Goal: Task Accomplishment & Management: Use online tool/utility

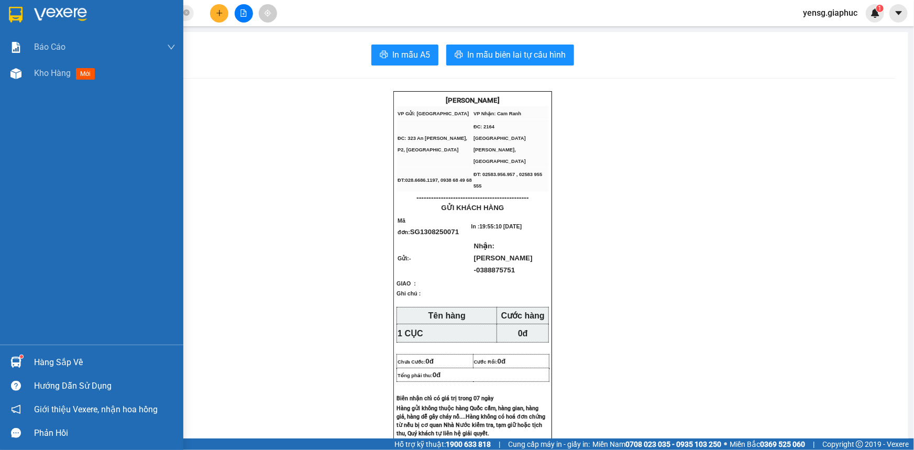
click at [15, 71] on img at bounding box center [15, 73] width 11 height 11
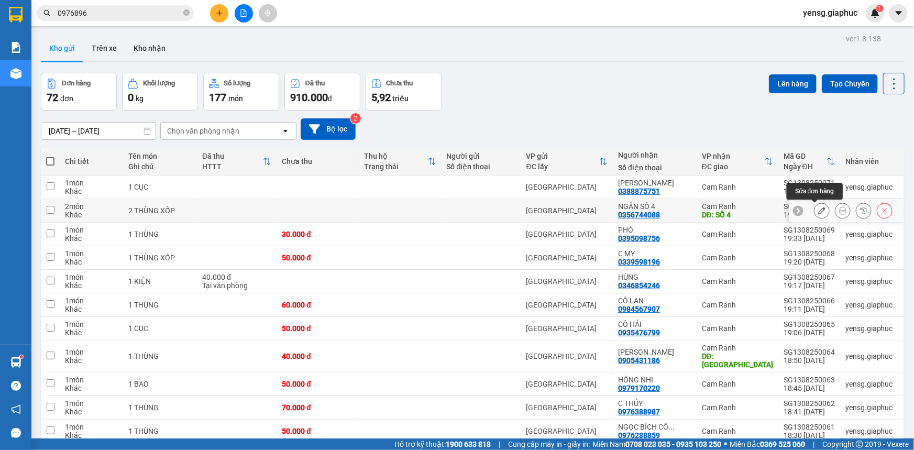
click at [819, 211] on icon at bounding box center [822, 210] width 7 height 7
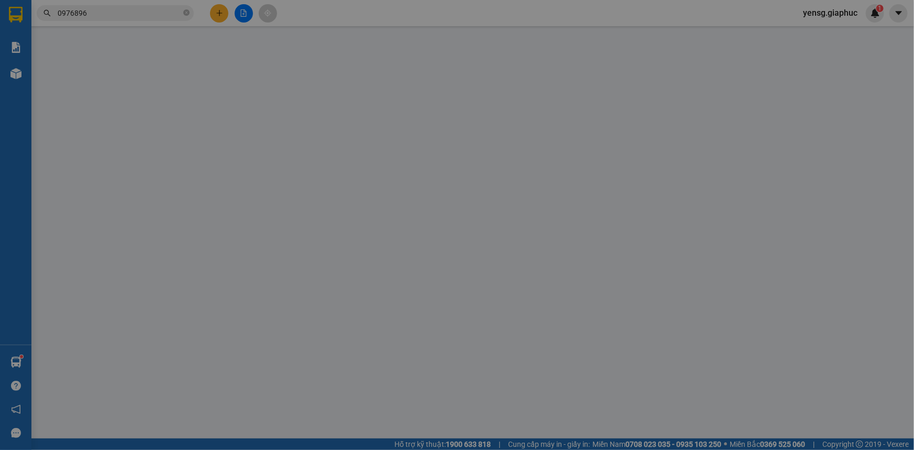
type input "0356744088"
type input "NGÂN SỐ 4"
type input "SỐ 4"
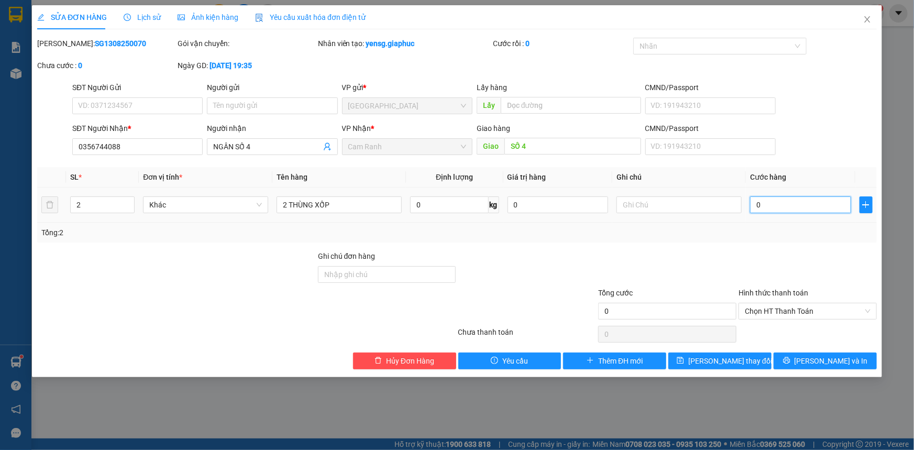
click at [789, 206] on input "0" at bounding box center [800, 205] width 101 height 17
type input "3"
type input "30"
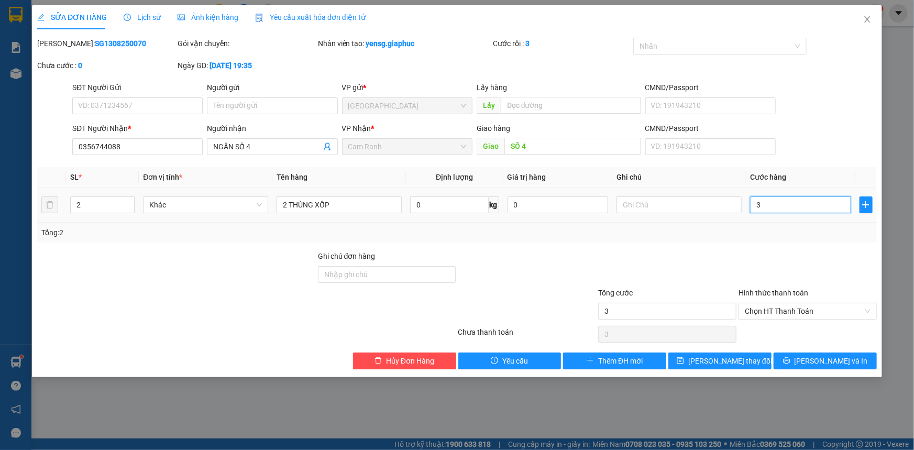
type input "30"
type input "300"
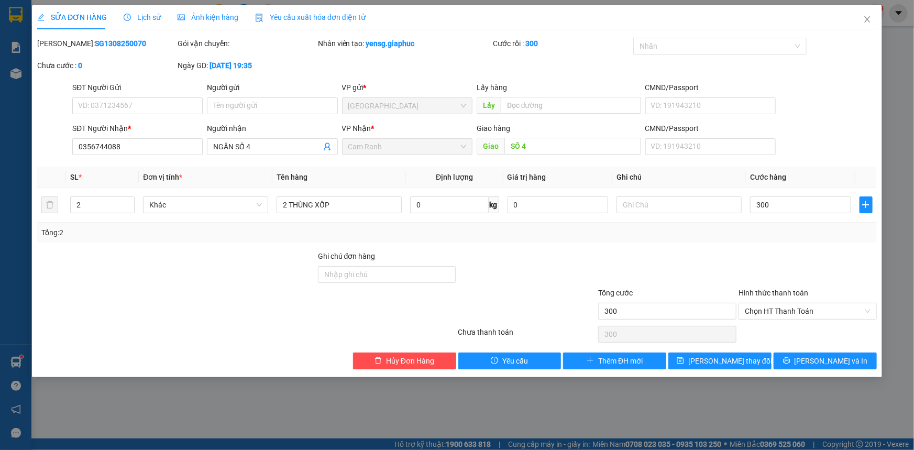
type input "300.000"
click at [797, 233] on div "Tổng: 2" at bounding box center [457, 233] width 832 height 12
click at [762, 357] on button "[PERSON_NAME] thay đổi" at bounding box center [720, 361] width 103 height 17
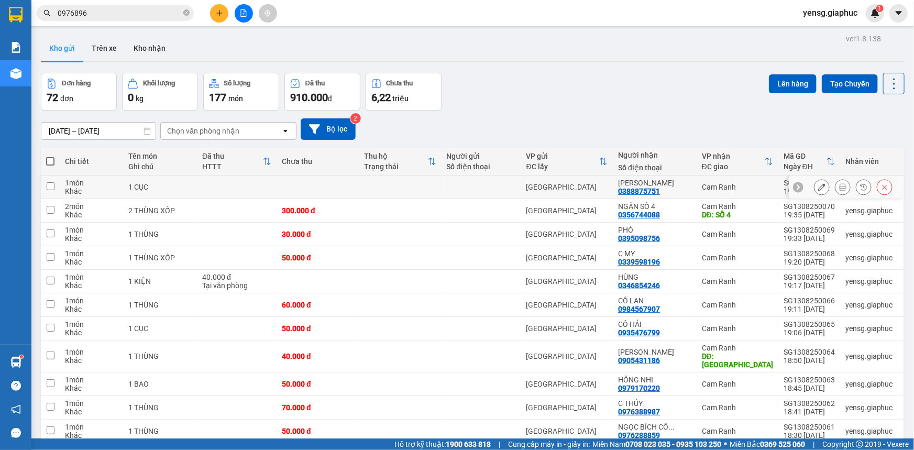
click at [819, 188] on icon at bounding box center [822, 186] width 7 height 7
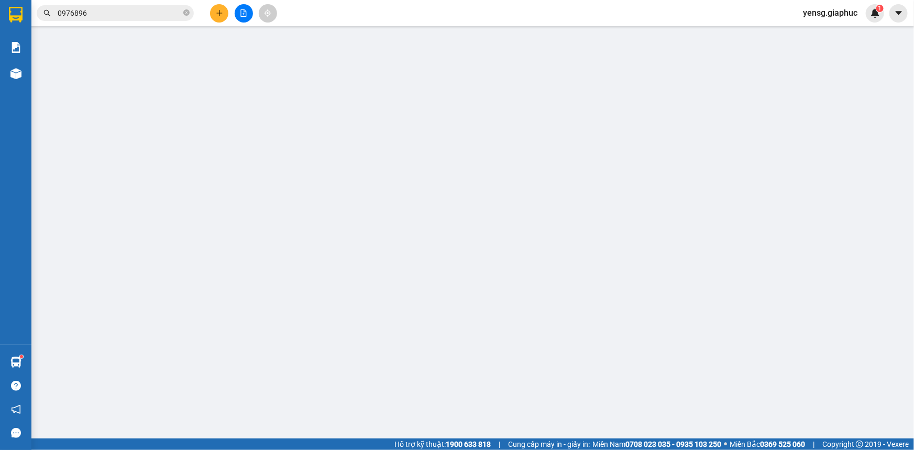
type input "0388875751"
type input "[PERSON_NAME]"
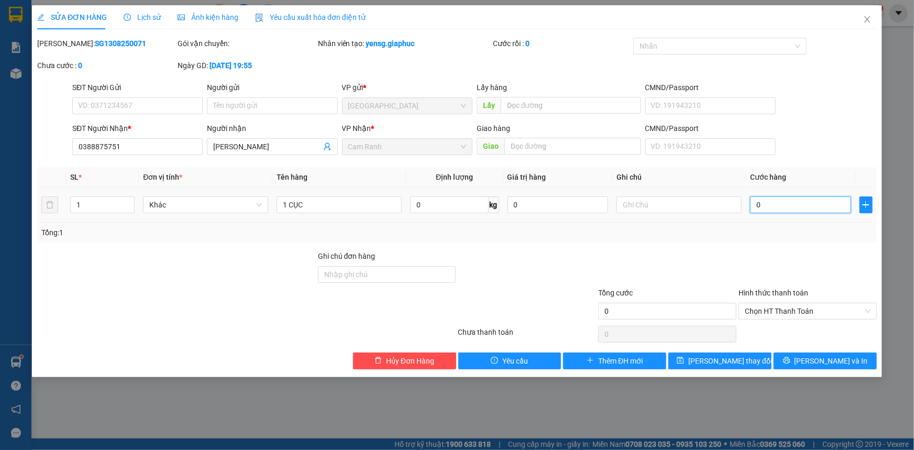
click at [782, 202] on input "0" at bounding box center [800, 205] width 101 height 17
type input "3"
type input "30"
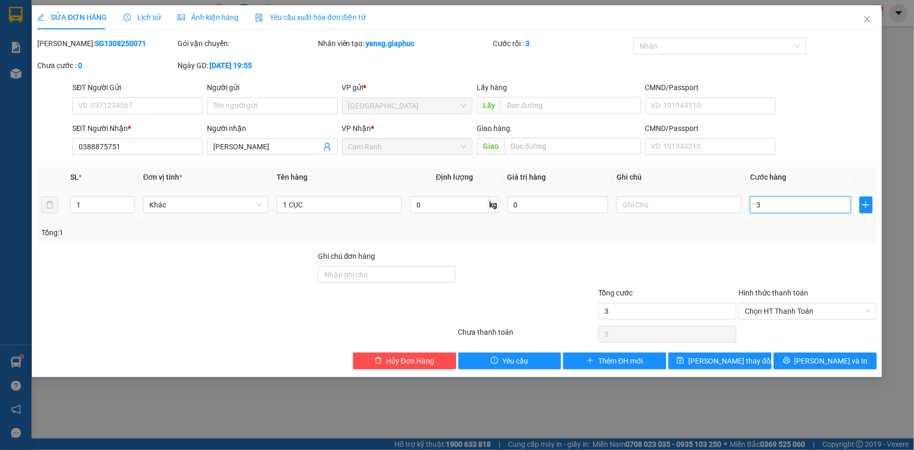
type input "30"
type input "30.000"
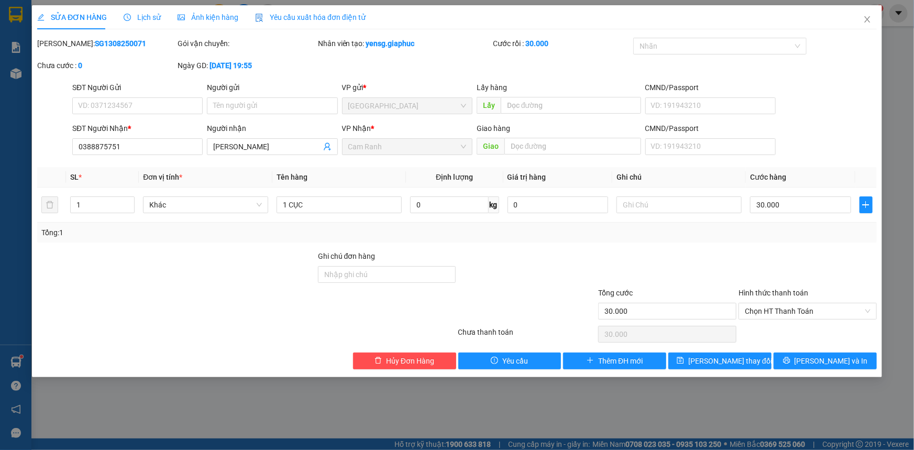
click at [773, 239] on div "Tổng: 1" at bounding box center [457, 233] width 840 height 20
click at [744, 365] on span "[PERSON_NAME] thay đổi" at bounding box center [731, 361] width 84 height 12
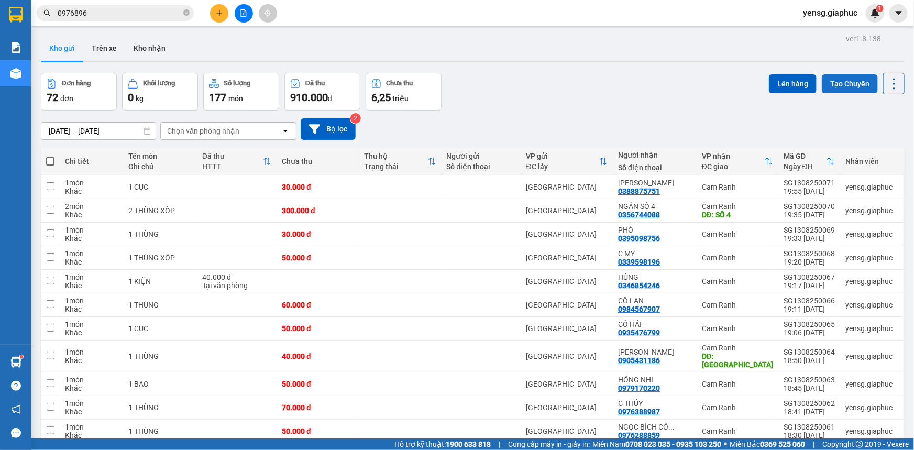
click at [852, 92] on button "Tạo Chuyến" at bounding box center [850, 83] width 56 height 19
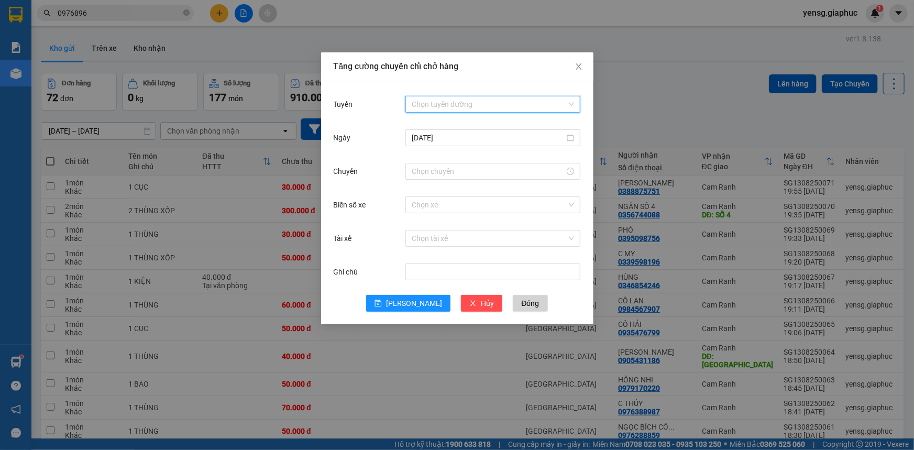
click at [475, 100] on input "Tuyến" at bounding box center [489, 104] width 155 height 16
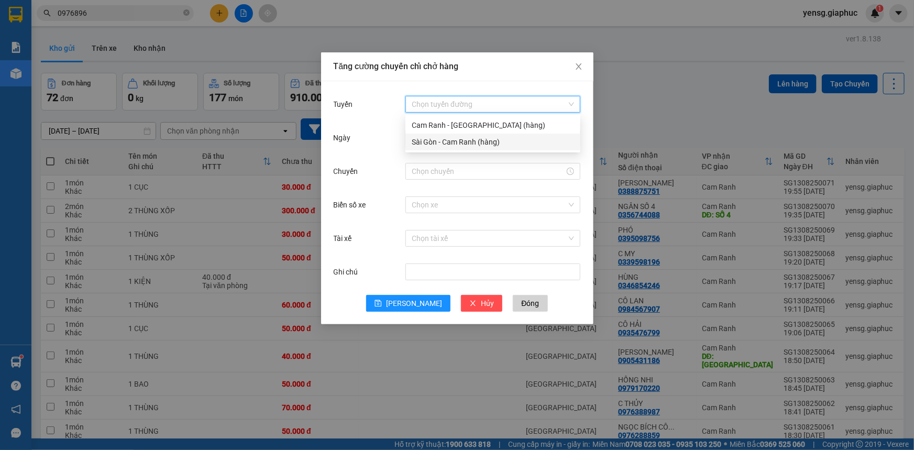
click at [482, 144] on div "Sài Gòn - Cam Ranh (hàng)" at bounding box center [493, 142] width 162 height 12
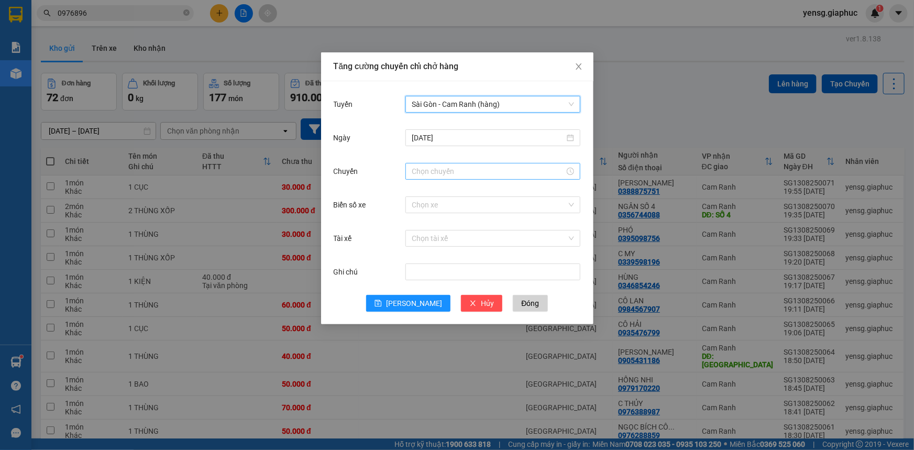
click at [461, 168] on input "Chuyến" at bounding box center [488, 172] width 153 height 12
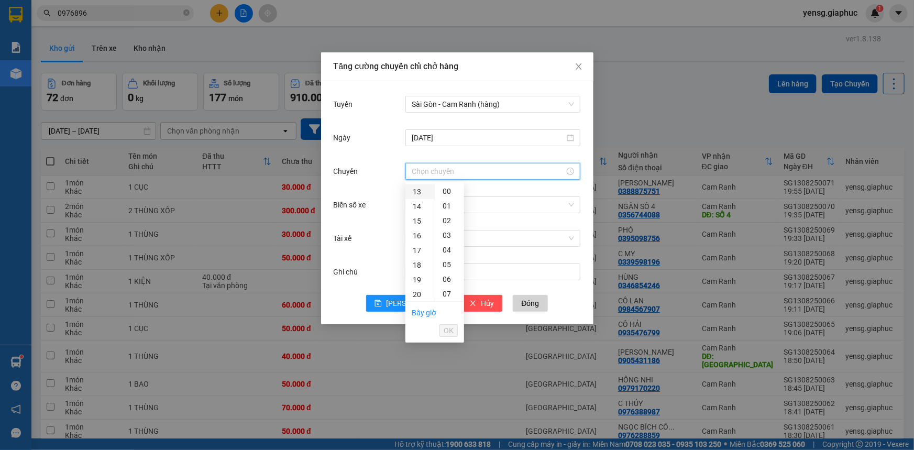
scroll to position [143, 0]
click at [419, 226] on div "12" at bounding box center [420, 224] width 29 height 15
click at [419, 243] on div "22" at bounding box center [420, 242] width 29 height 15
type input "22:00"
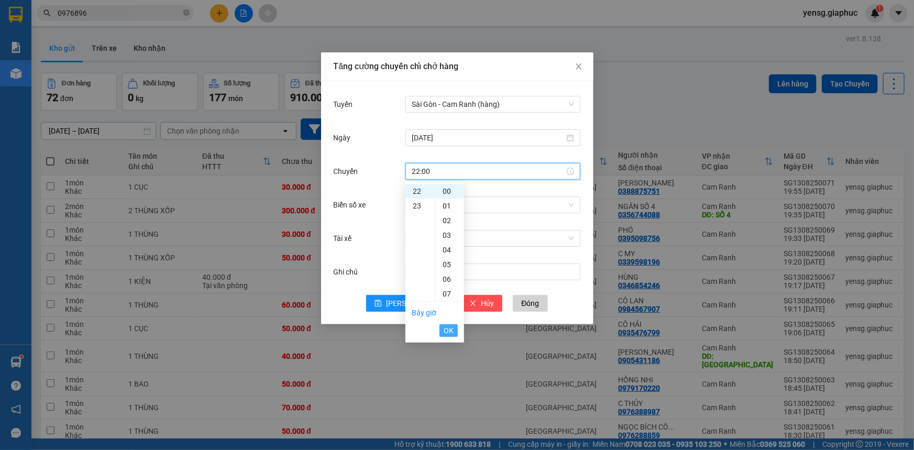
click at [452, 329] on span "OK" at bounding box center [449, 331] width 10 height 12
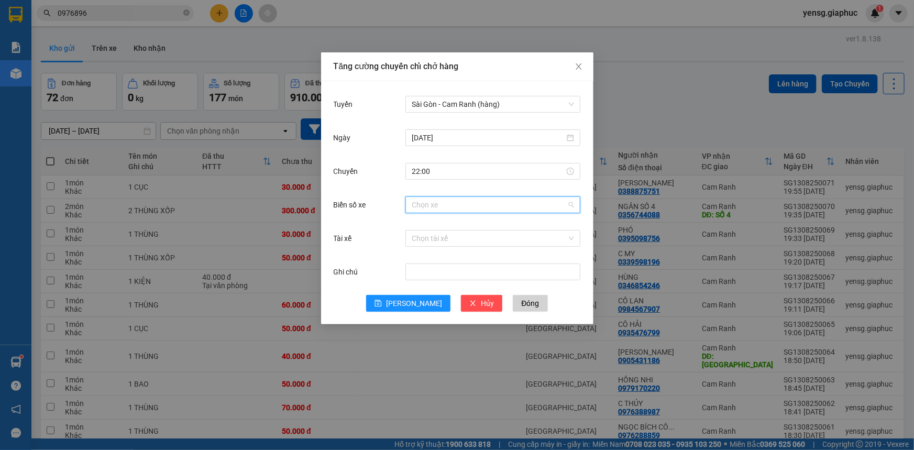
click at [440, 202] on input "Biển số xe" at bounding box center [489, 205] width 155 height 16
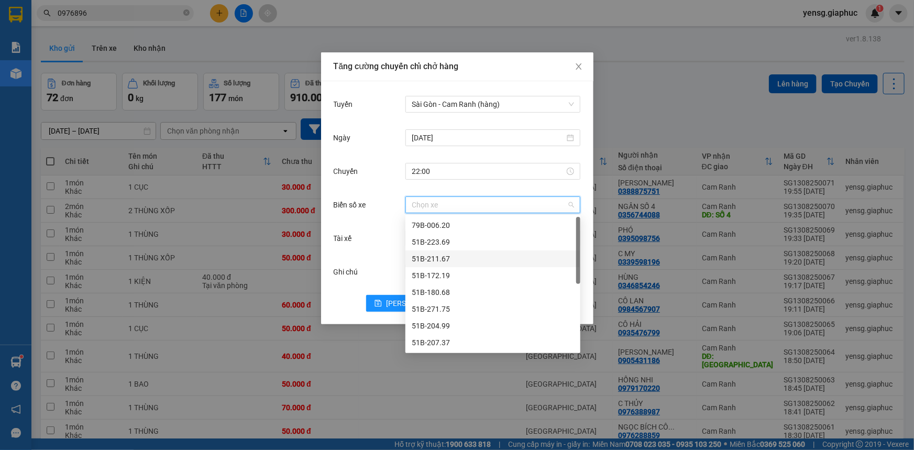
click at [462, 263] on div "51B-211.67" at bounding box center [493, 259] width 162 height 12
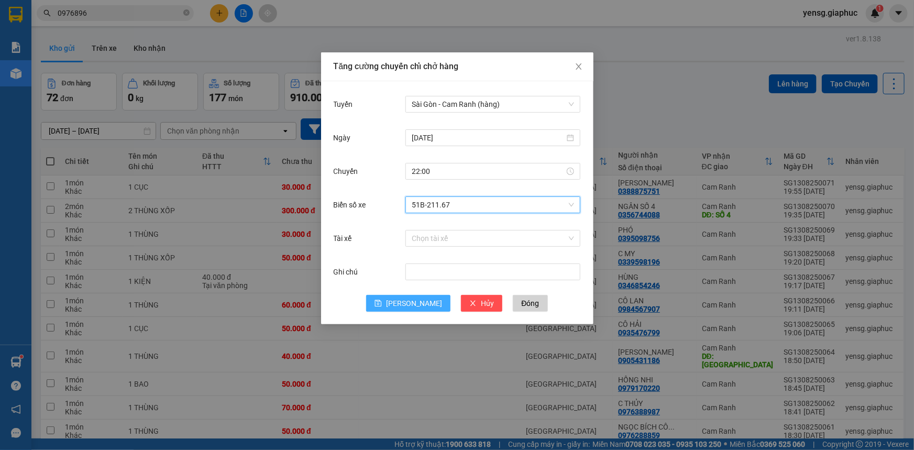
click at [416, 298] on span "[PERSON_NAME]" at bounding box center [414, 304] width 56 height 12
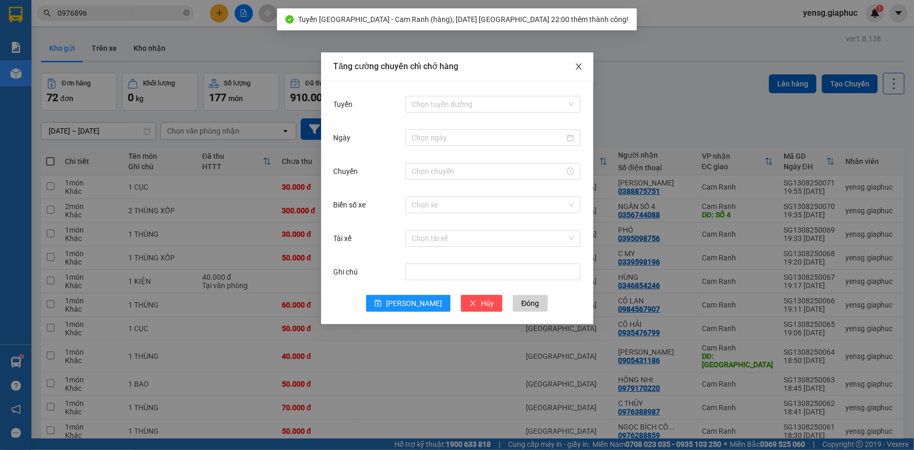
click at [578, 70] on icon "close" at bounding box center [579, 66] width 8 height 8
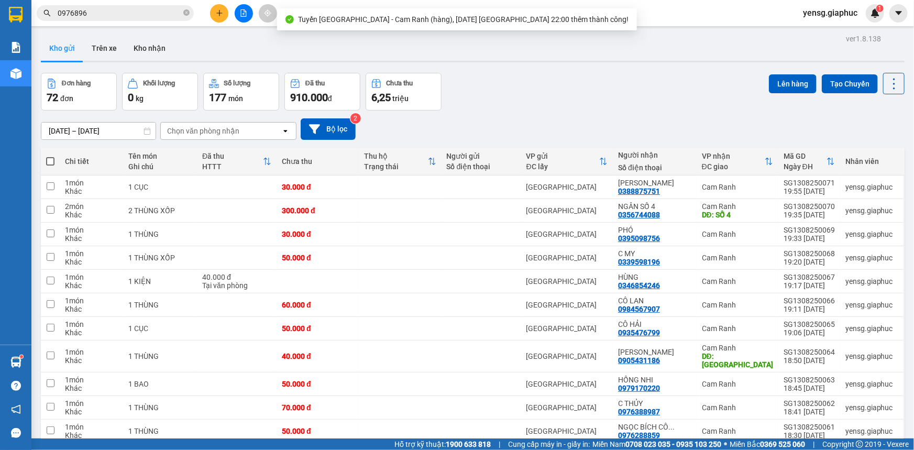
click at [51, 161] on span at bounding box center [50, 161] width 8 height 8
click at [50, 156] on input "checkbox" at bounding box center [50, 156] width 0 height 0
checkbox input "true"
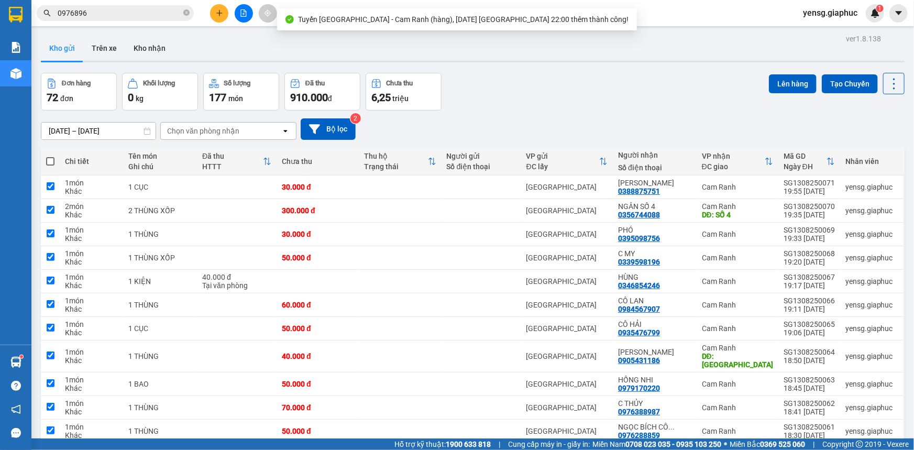
checkbox input "true"
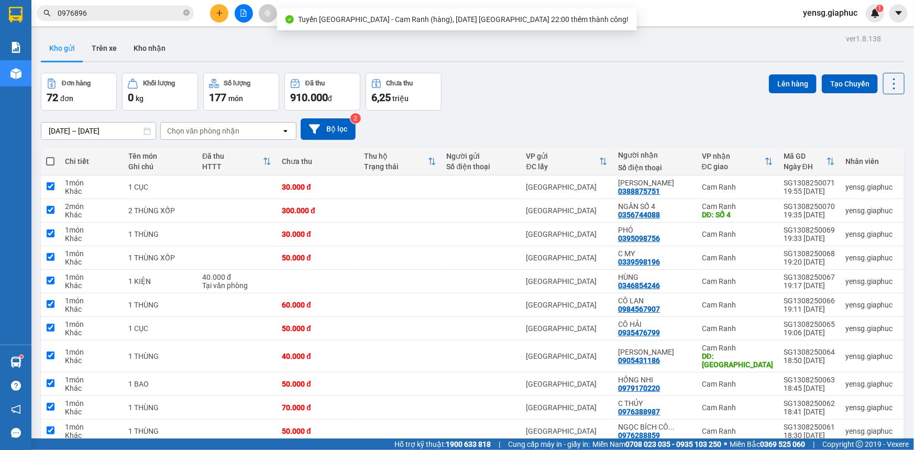
checkbox input "true"
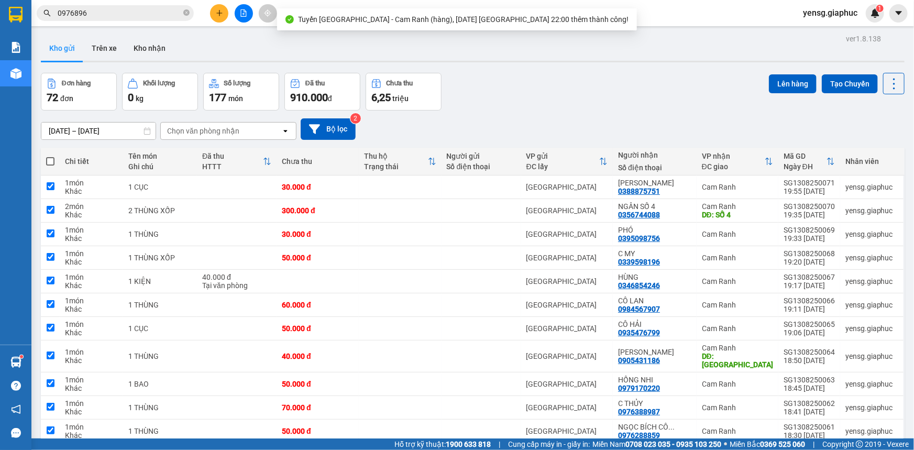
checkbox input "true"
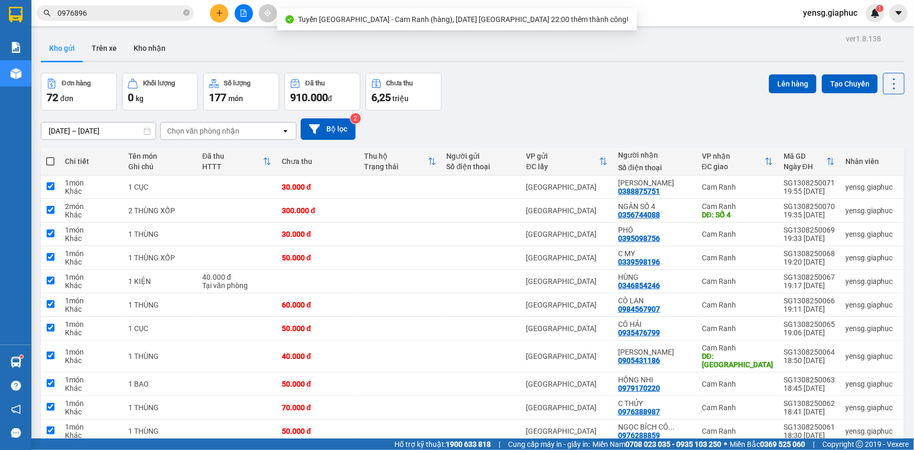
checkbox input "true"
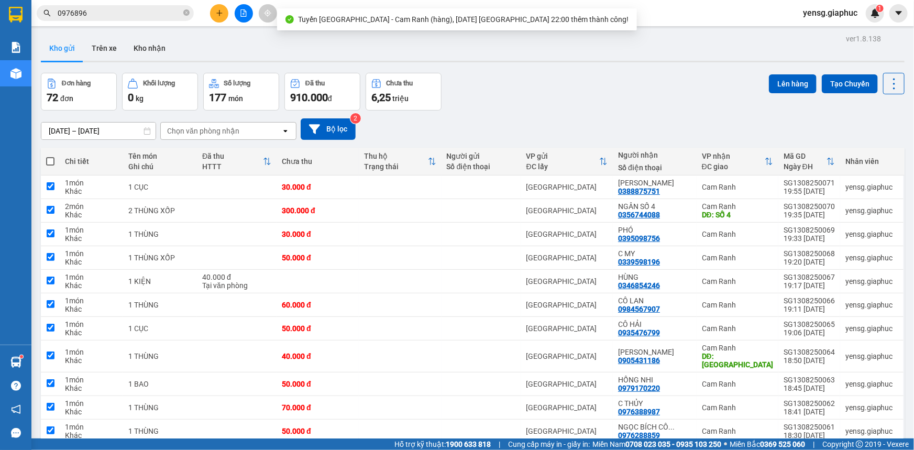
checkbox input "true"
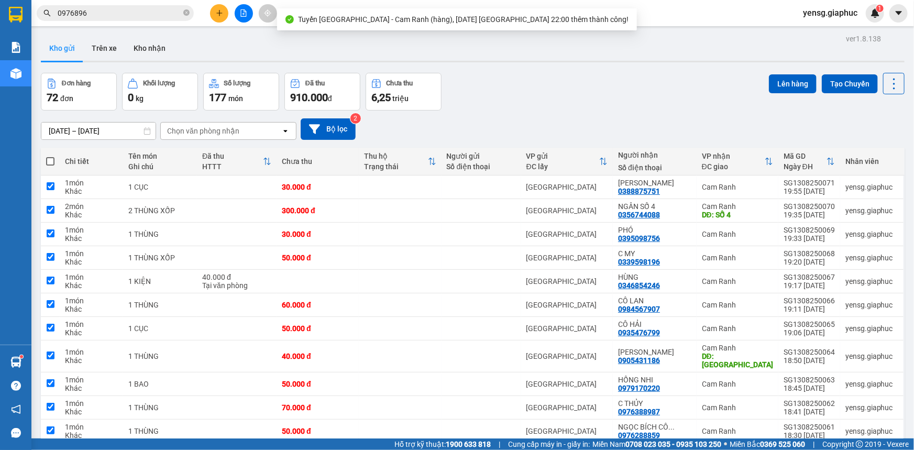
checkbox input "true"
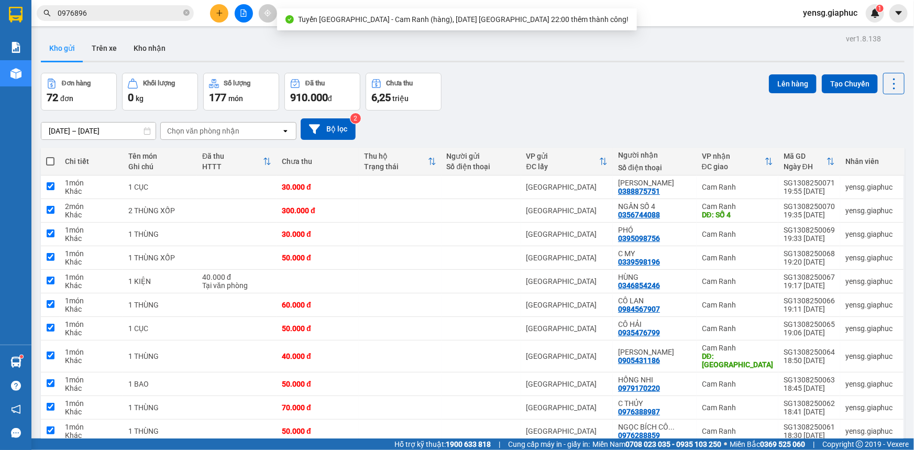
checkbox input "true"
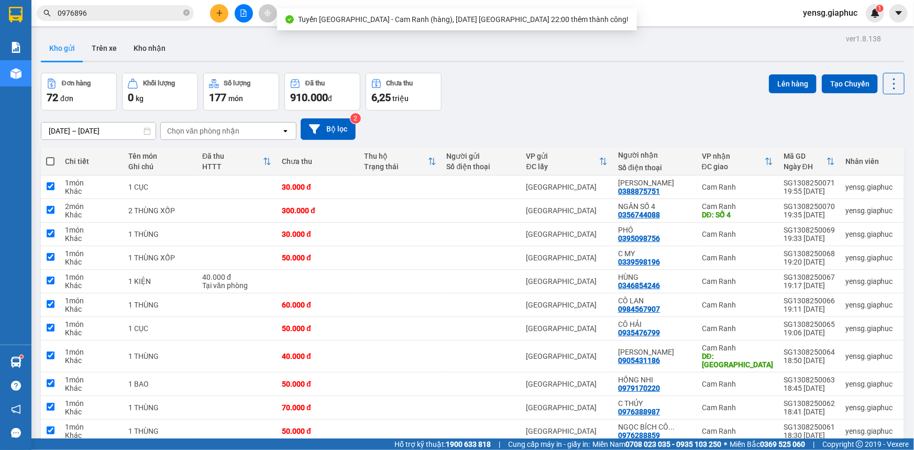
checkbox input "true"
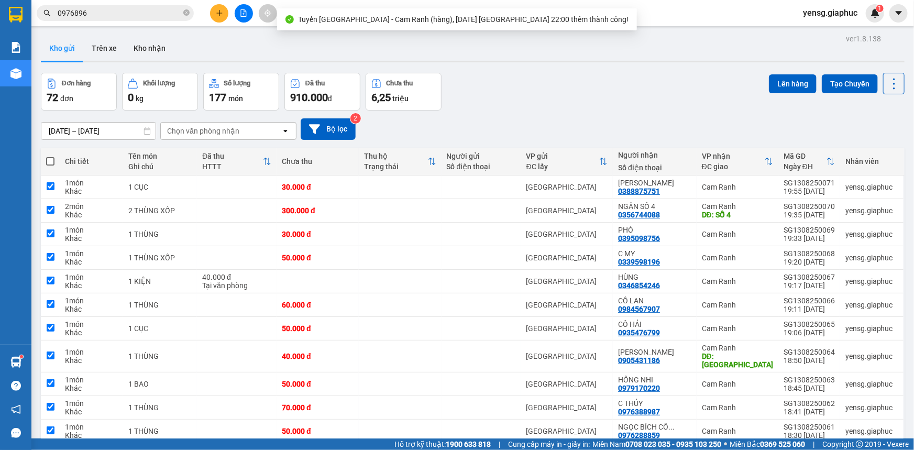
checkbox input "true"
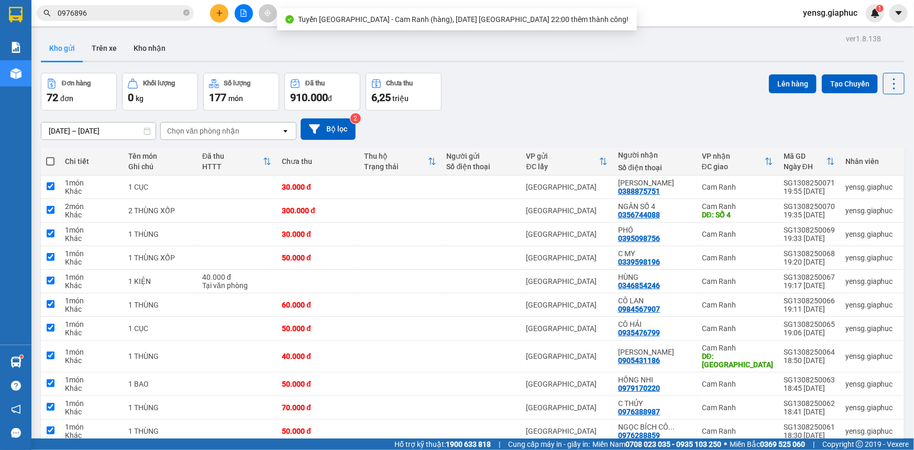
checkbox input "true"
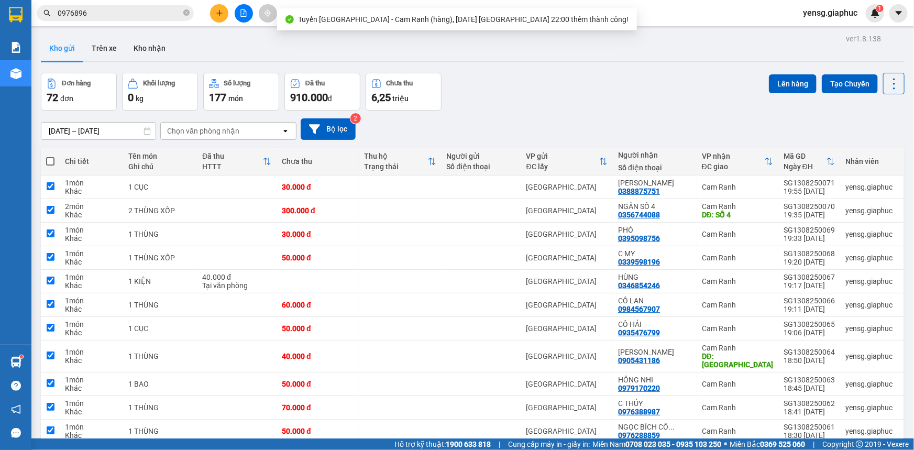
checkbox input "true"
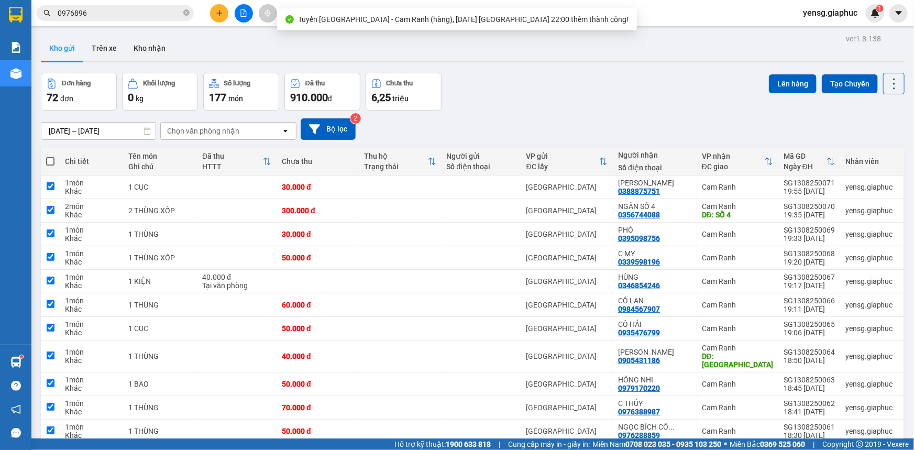
checkbox input "true"
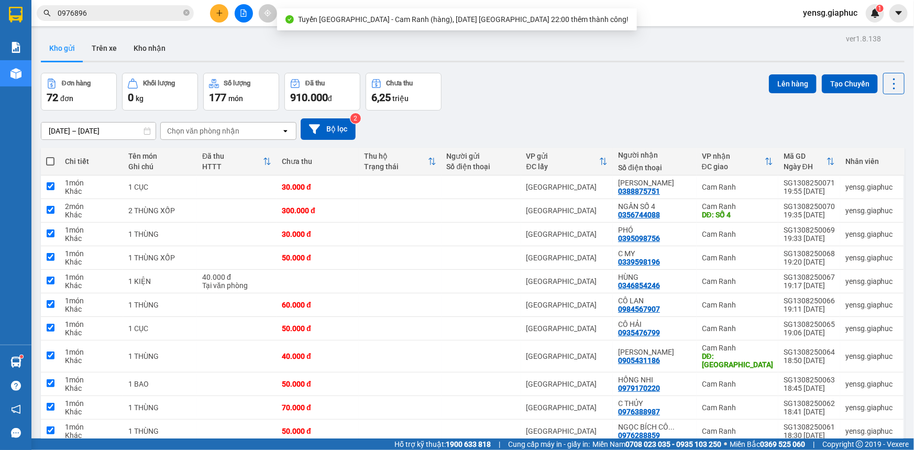
checkbox input "true"
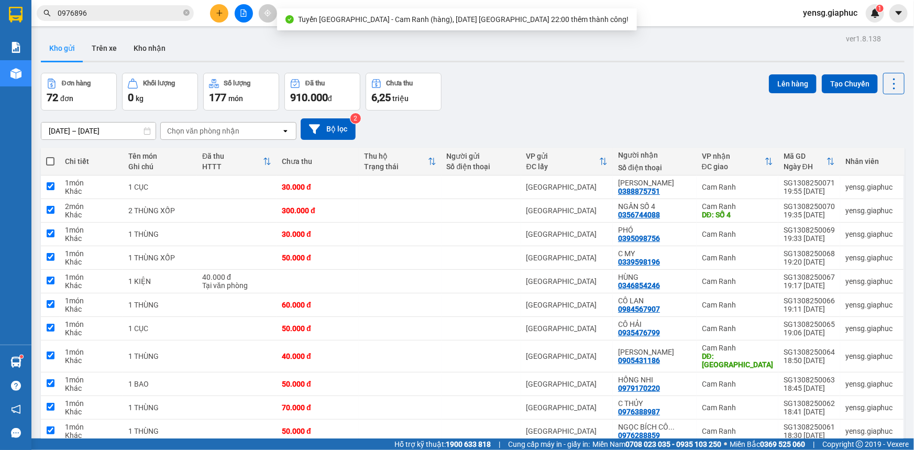
checkbox input "true"
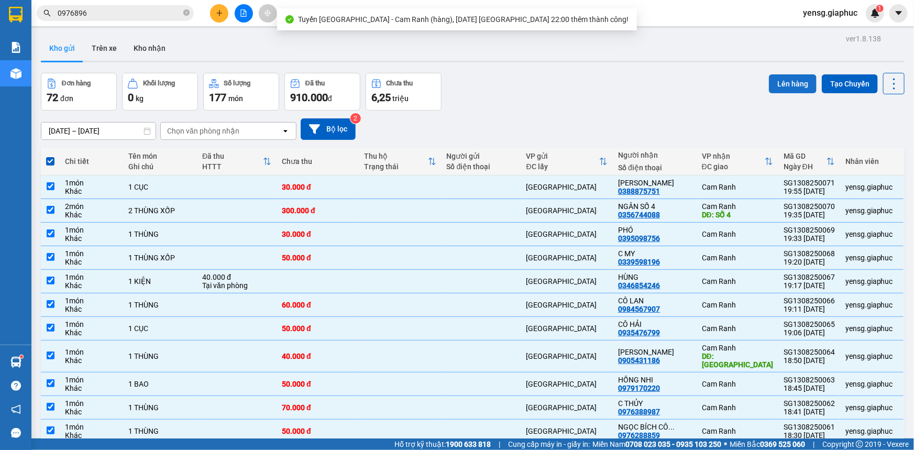
click at [773, 86] on button "Lên hàng" at bounding box center [793, 83] width 48 height 19
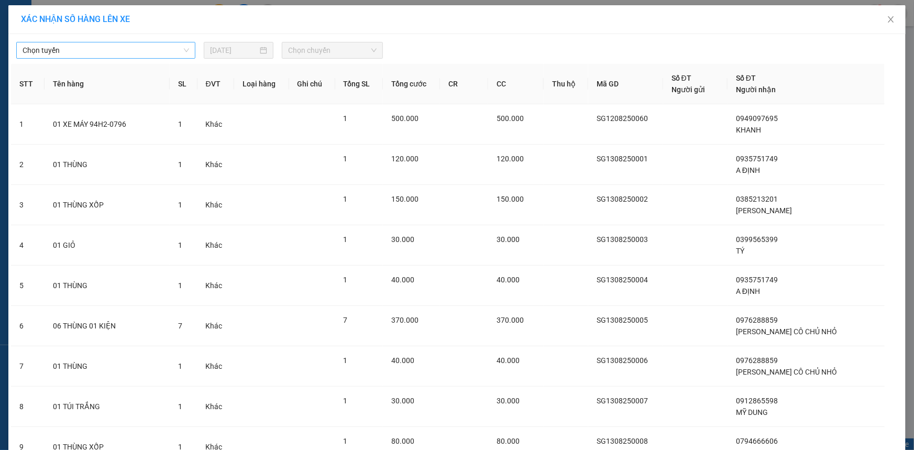
click at [161, 51] on span "Chọn tuyến" at bounding box center [106, 50] width 167 height 16
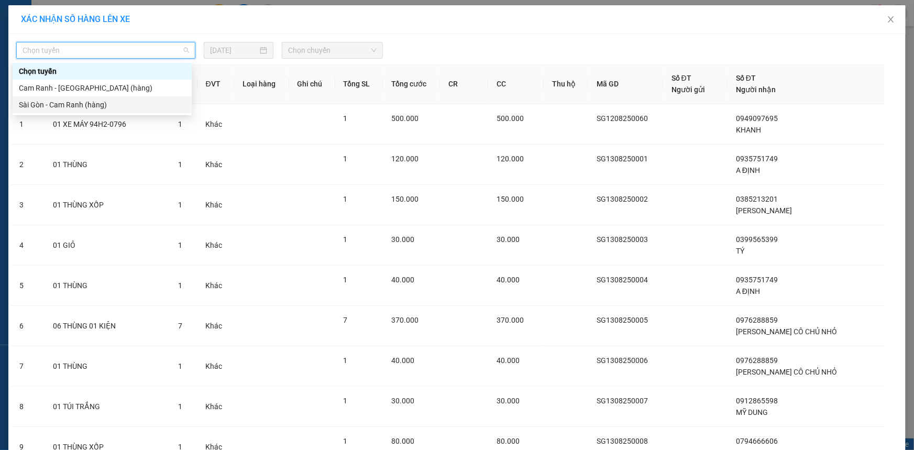
drag, startPoint x: 120, startPoint y: 94, endPoint x: 120, endPoint y: 106, distance: 11.5
click at [120, 106] on div "Chọn tuyến Cam Ranh - [GEOGRAPHIC_DATA] (hàng) [GEOGRAPHIC_DATA] - [GEOGRAPHIC_…" at bounding box center [102, 88] width 179 height 50
click at [120, 106] on div "Sài Gòn - Cam Ranh (hàng)" at bounding box center [102, 105] width 167 height 12
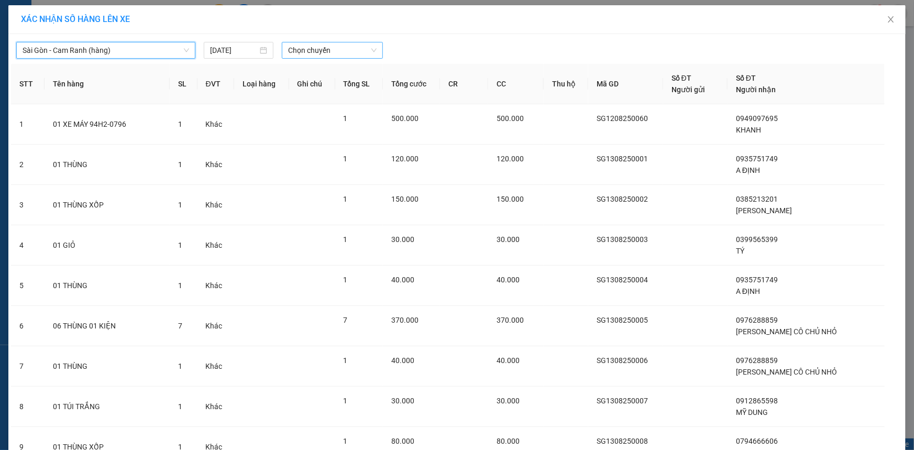
click at [335, 51] on span "Chọn chuyến" at bounding box center [332, 50] width 89 height 16
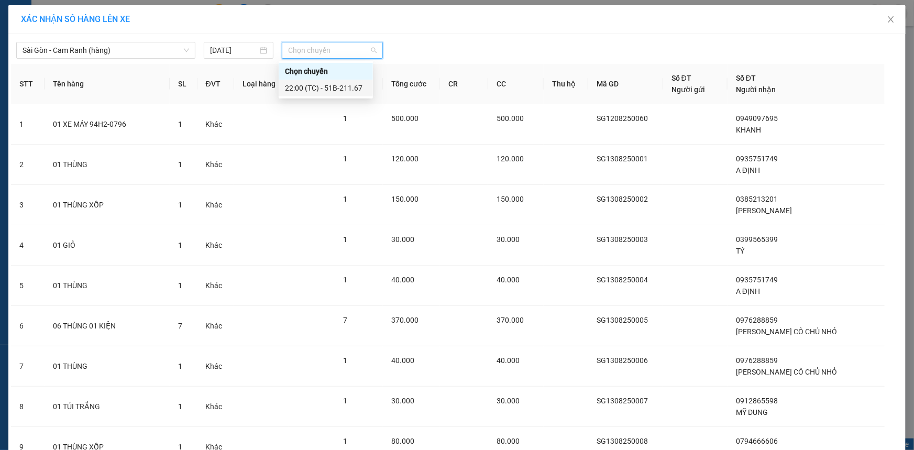
click at [339, 82] on div "22:00 (TC) - 51B-211.67" at bounding box center [326, 88] width 82 height 12
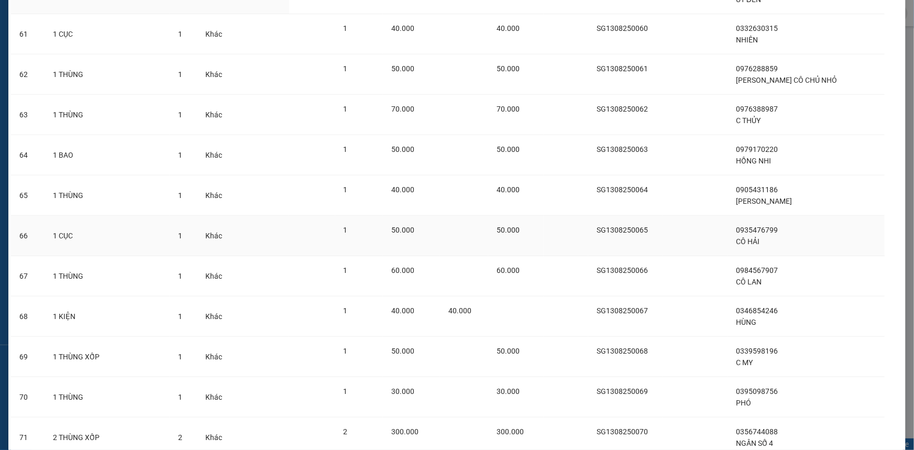
scroll to position [2638, 0]
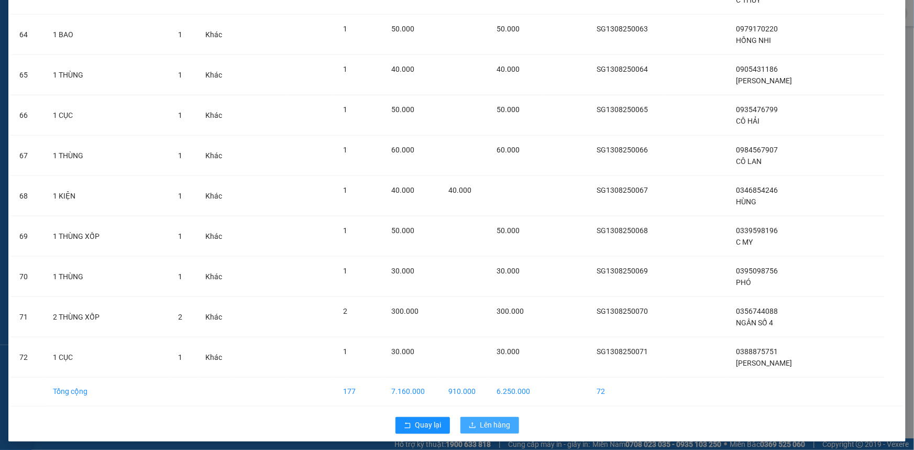
drag, startPoint x: 500, startPoint y: 418, endPoint x: 497, endPoint y: 407, distance: 11.4
click at [500, 420] on span "Lên hàng" at bounding box center [496, 426] width 30 height 12
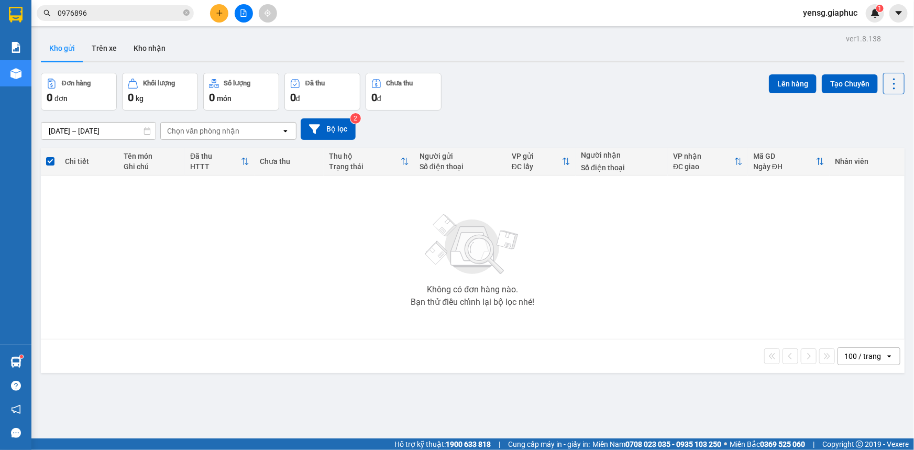
click at [243, 0] on div "Kết quả tìm kiếm ( 2 ) Bộ lọc Mã ĐH Trạng thái Món hàng Tổng cước Chưa cước Ngư…" at bounding box center [457, 13] width 914 height 26
click at [243, 13] on icon "file-add" at bounding box center [244, 12] width 6 height 7
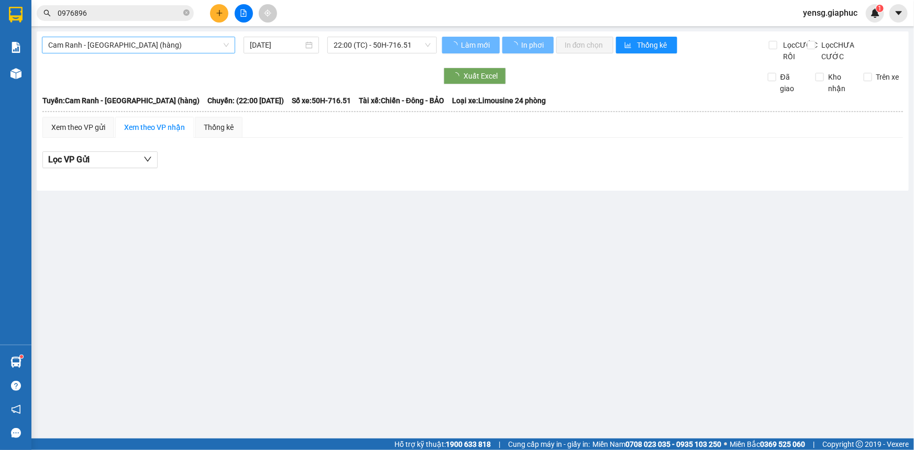
click at [175, 53] on div "Cam Ranh - [GEOGRAPHIC_DATA] (hàng)" at bounding box center [138, 45] width 193 height 17
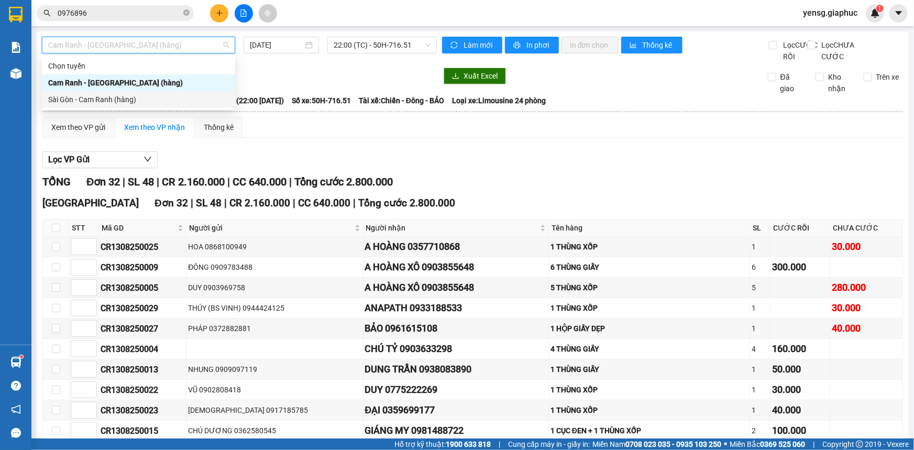
click at [164, 100] on div "Sài Gòn - Cam Ranh (hàng)" at bounding box center [138, 100] width 181 height 12
type input "[DATE]"
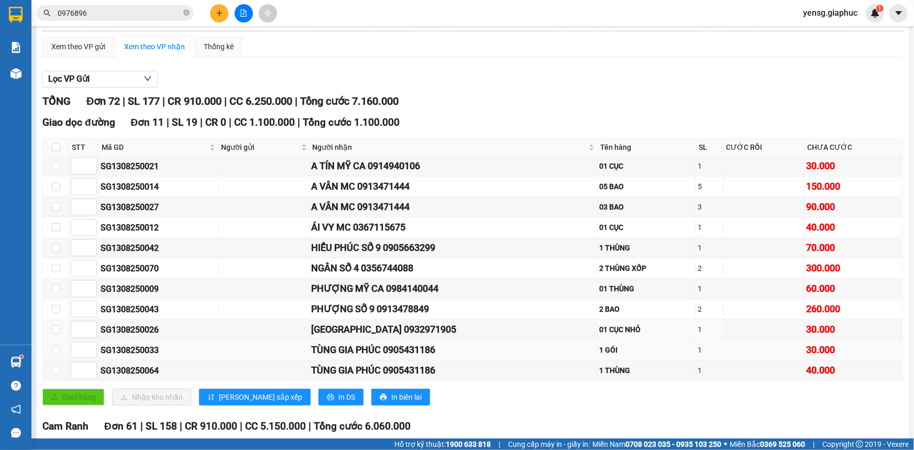
scroll to position [143, 0]
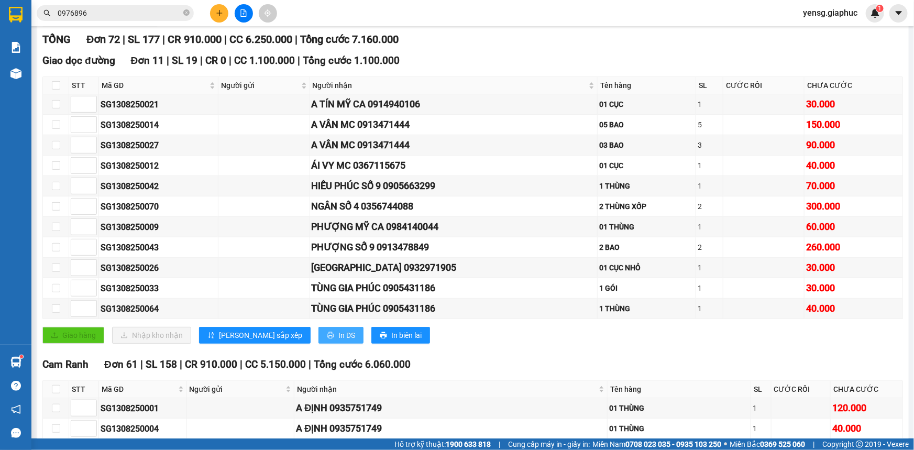
click at [339, 341] on span "In DS" at bounding box center [347, 336] width 17 height 12
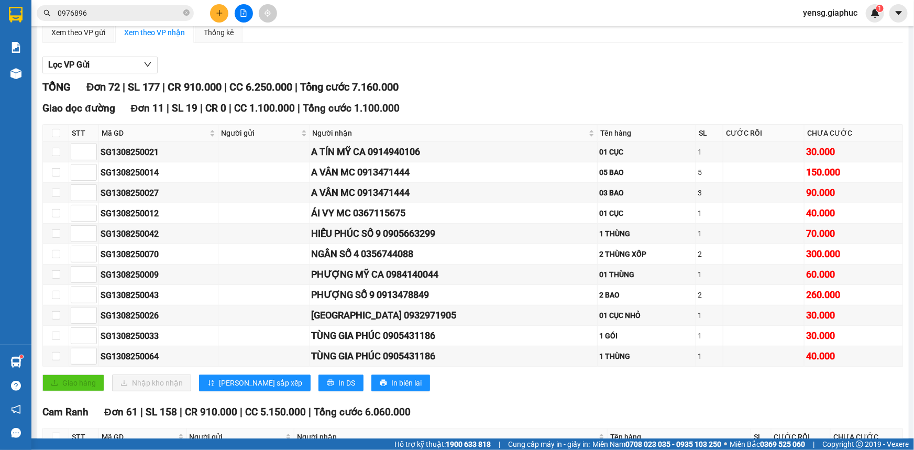
scroll to position [0, 0]
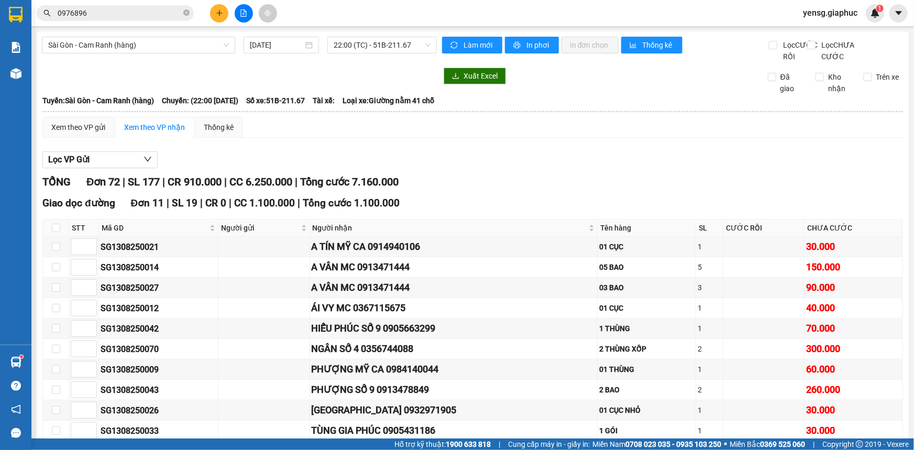
click at [523, 54] on div "Làm mới In phơi In đơn chọn Thống kê" at bounding box center [605, 50] width 327 height 26
click at [527, 40] on span "In phơi" at bounding box center [539, 45] width 24 height 12
click at [527, 46] on span "In phơi" at bounding box center [539, 45] width 24 height 12
click at [153, 17] on input "0976896" at bounding box center [120, 13] width 124 height 12
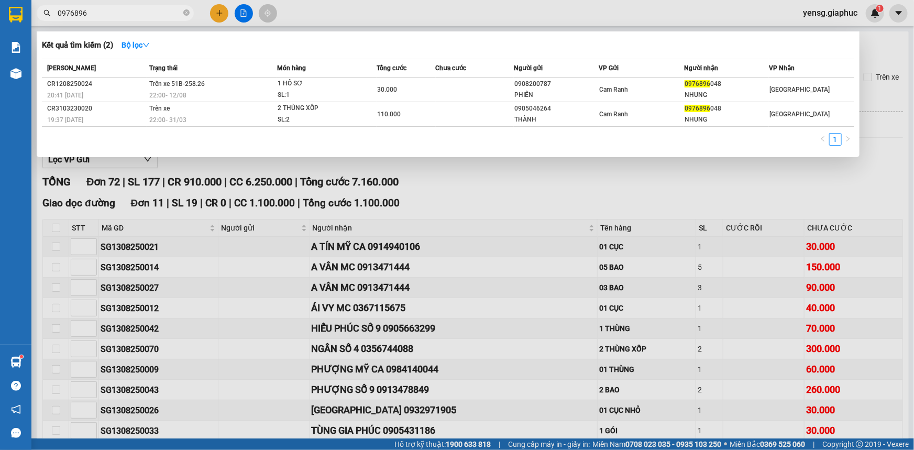
click at [153, 17] on input "0976896" at bounding box center [120, 13] width 124 height 12
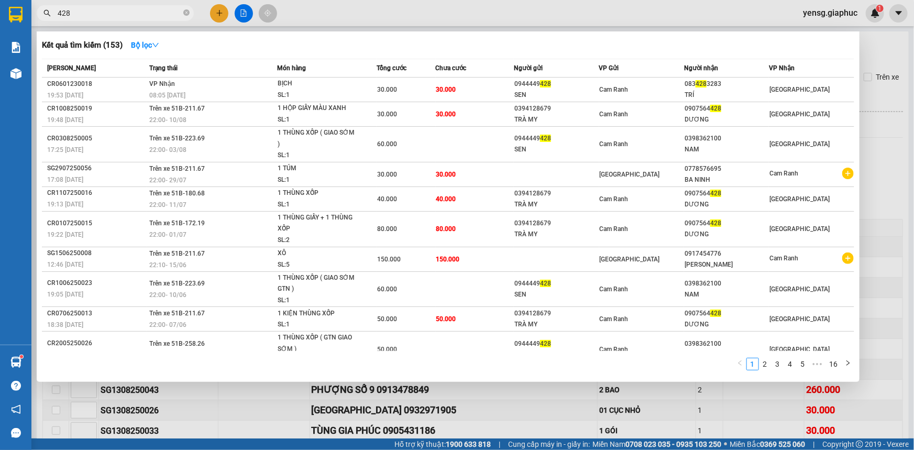
type input "428"
click at [271, 399] on div at bounding box center [457, 225] width 914 height 450
